Goal: Navigation & Orientation: Find specific page/section

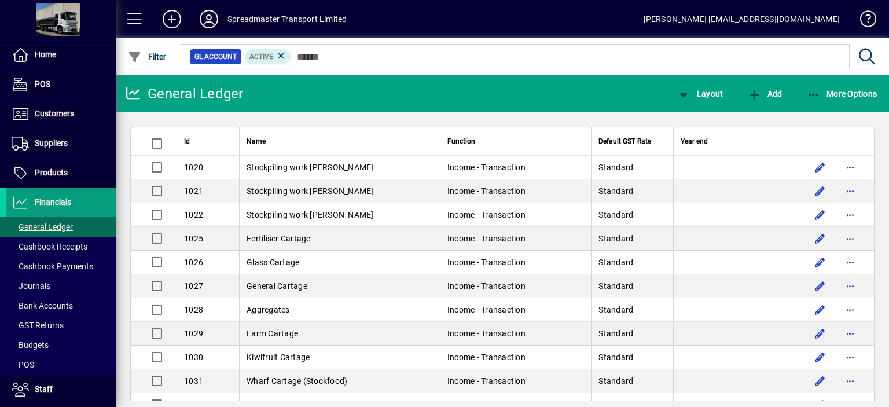
click at [208, 18] on icon at bounding box center [208, 19] width 23 height 19
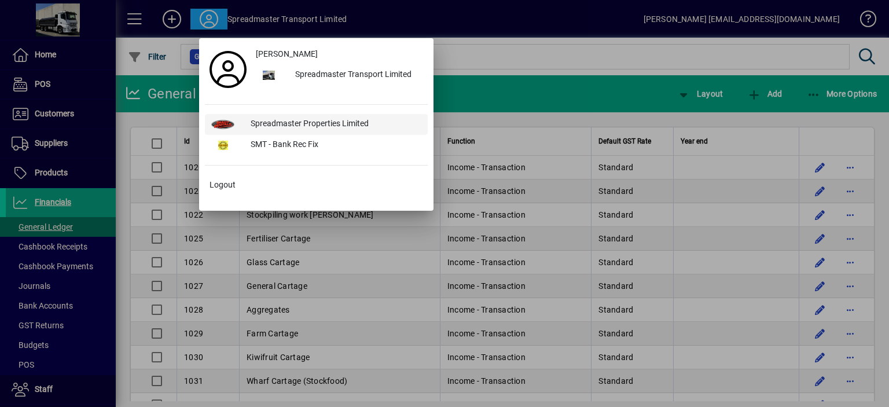
click at [293, 122] on div "Spreadmaster Properties Limited" at bounding box center [334, 124] width 186 height 21
